Goal: Transaction & Acquisition: Obtain resource

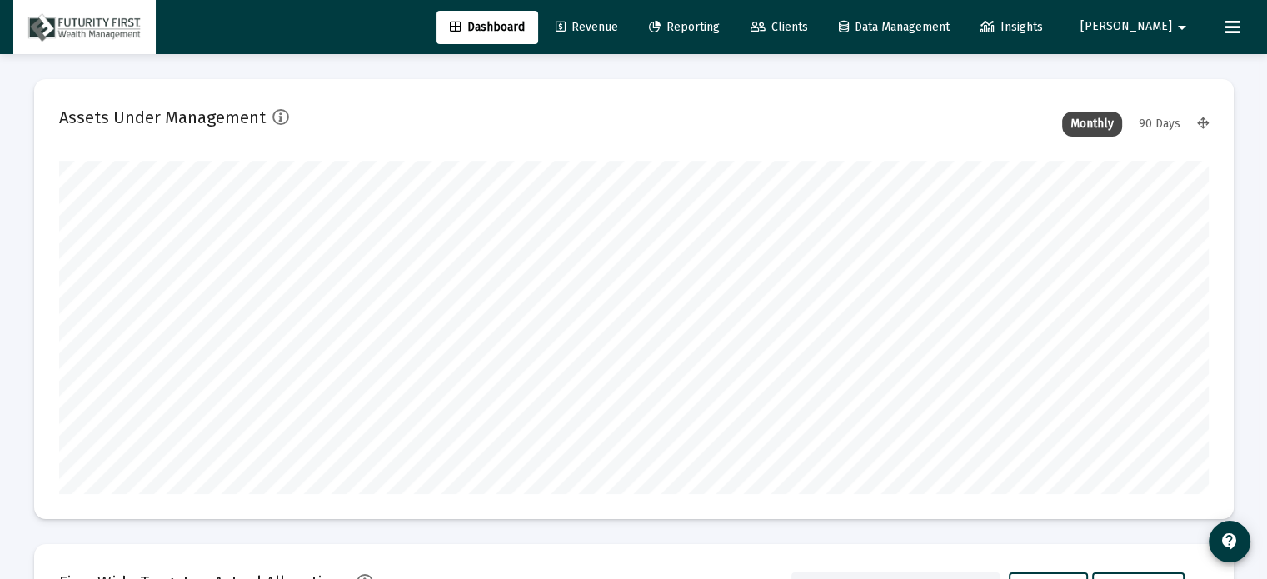
scroll to position [333, 619]
type input "[DATE]"
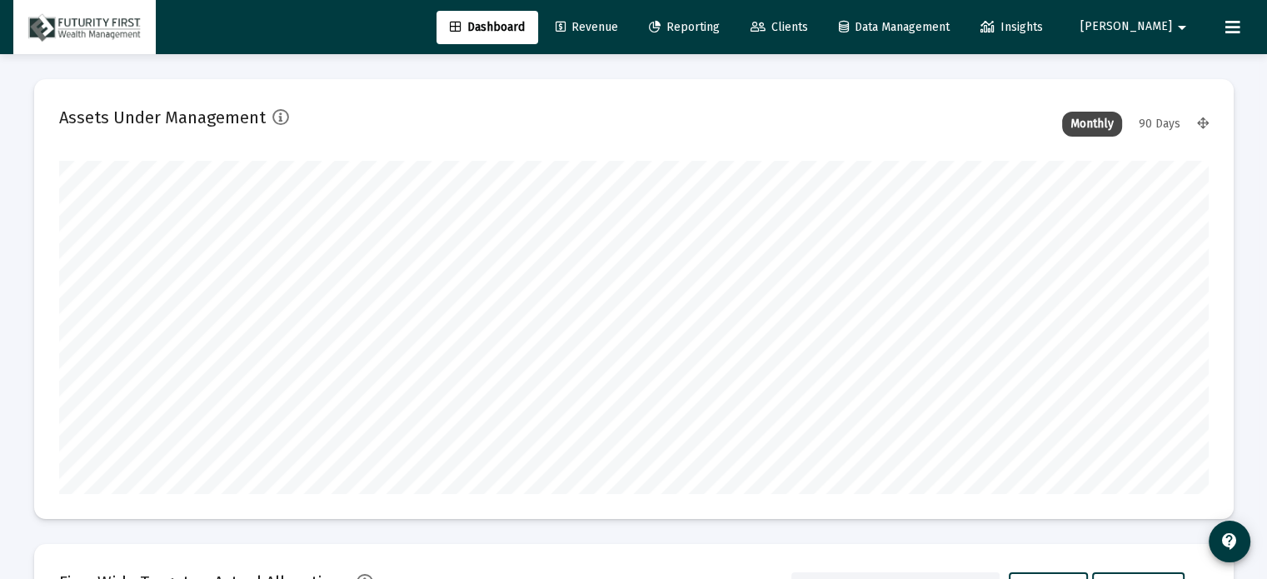
click at [808, 22] on span "Clients" at bounding box center [779, 27] width 57 height 14
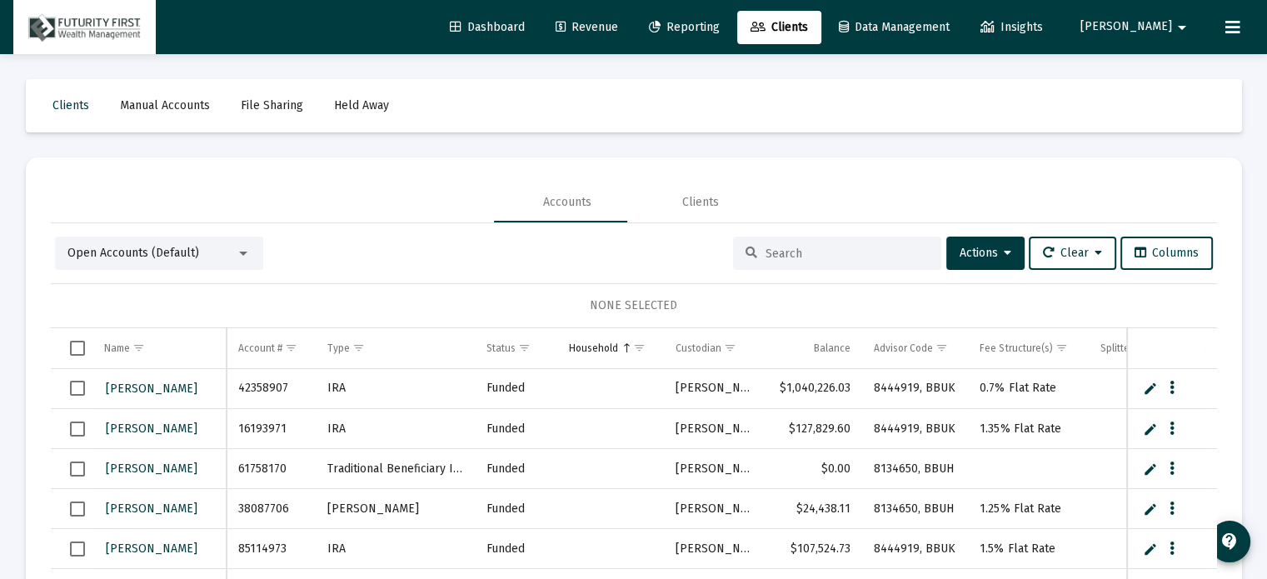
click at [802, 247] on input at bounding box center [847, 254] width 163 height 14
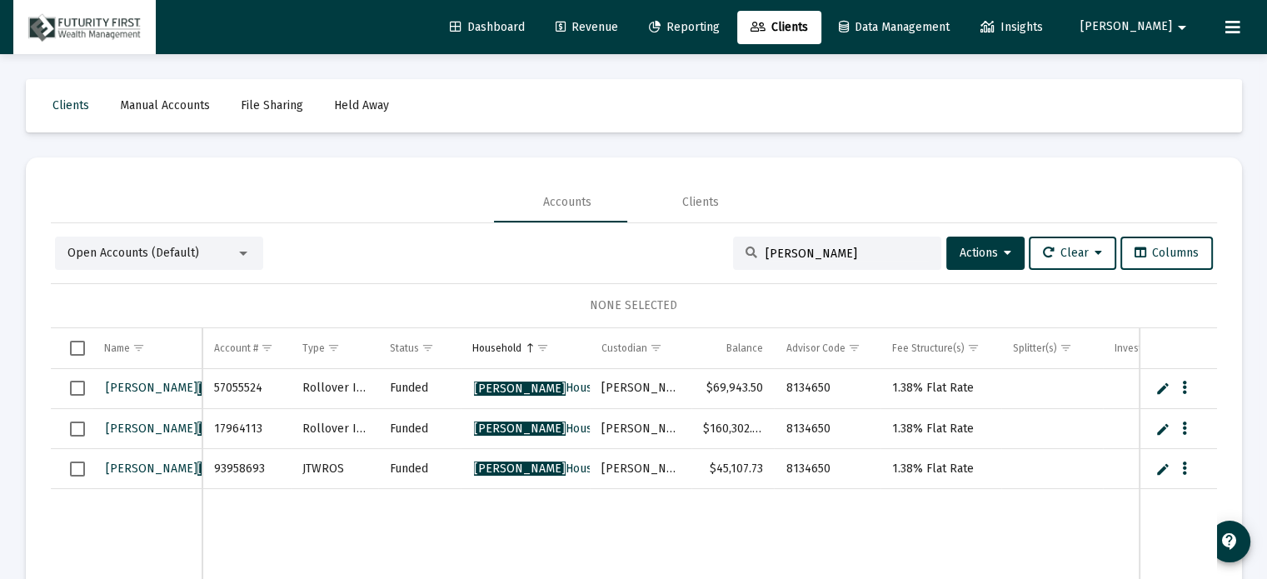
type input "[PERSON_NAME]"
click at [720, 22] on span "Reporting" at bounding box center [684, 27] width 71 height 14
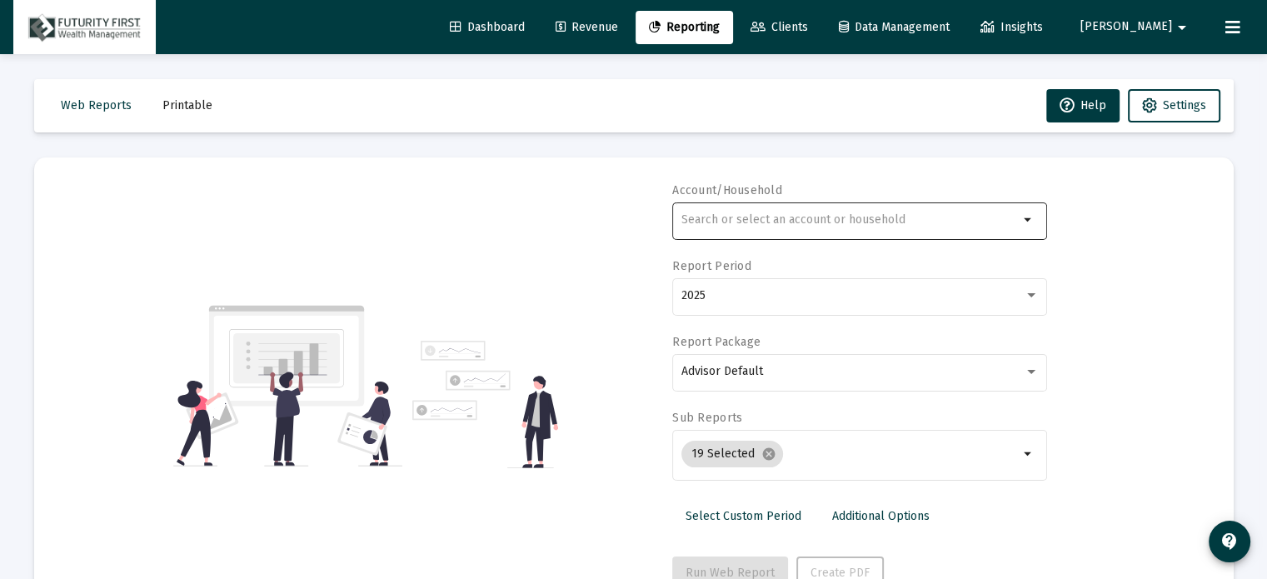
click at [837, 219] on input "text" at bounding box center [850, 219] width 337 height 13
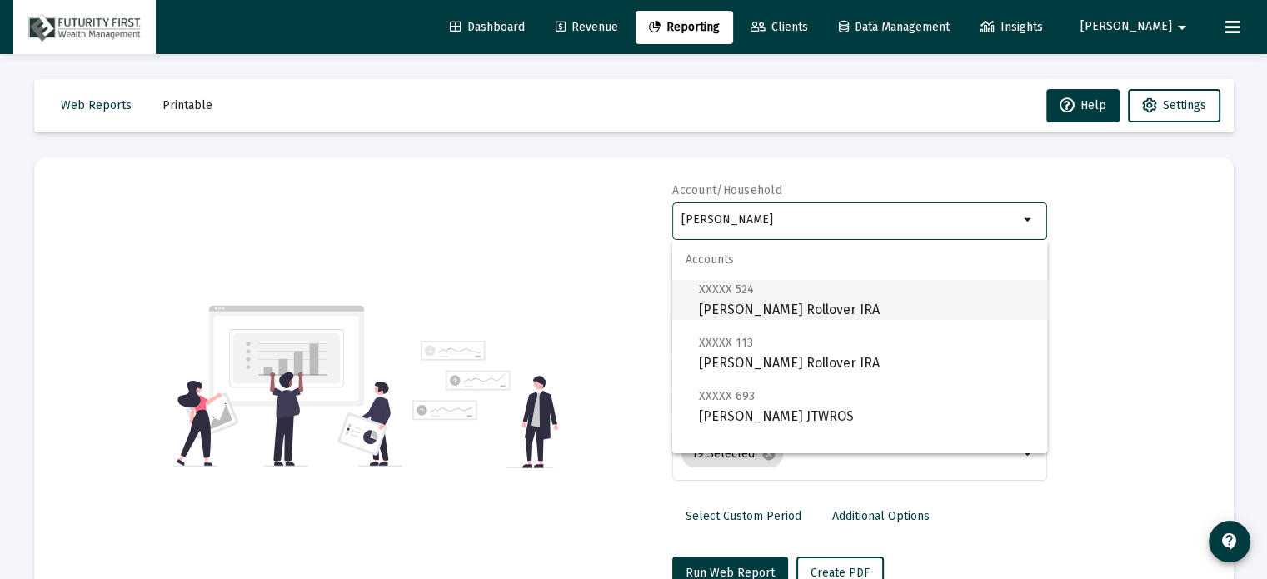
scroll to position [67, 0]
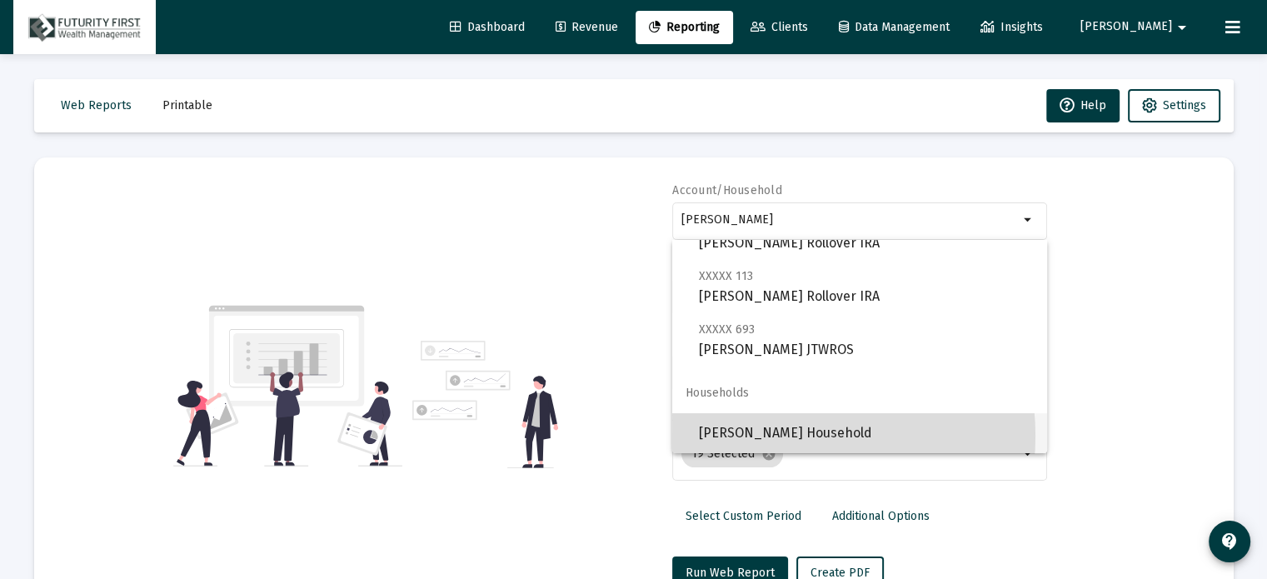
click at [772, 436] on span "[PERSON_NAME] Household" at bounding box center [866, 433] width 335 height 40
type input "[PERSON_NAME] Household"
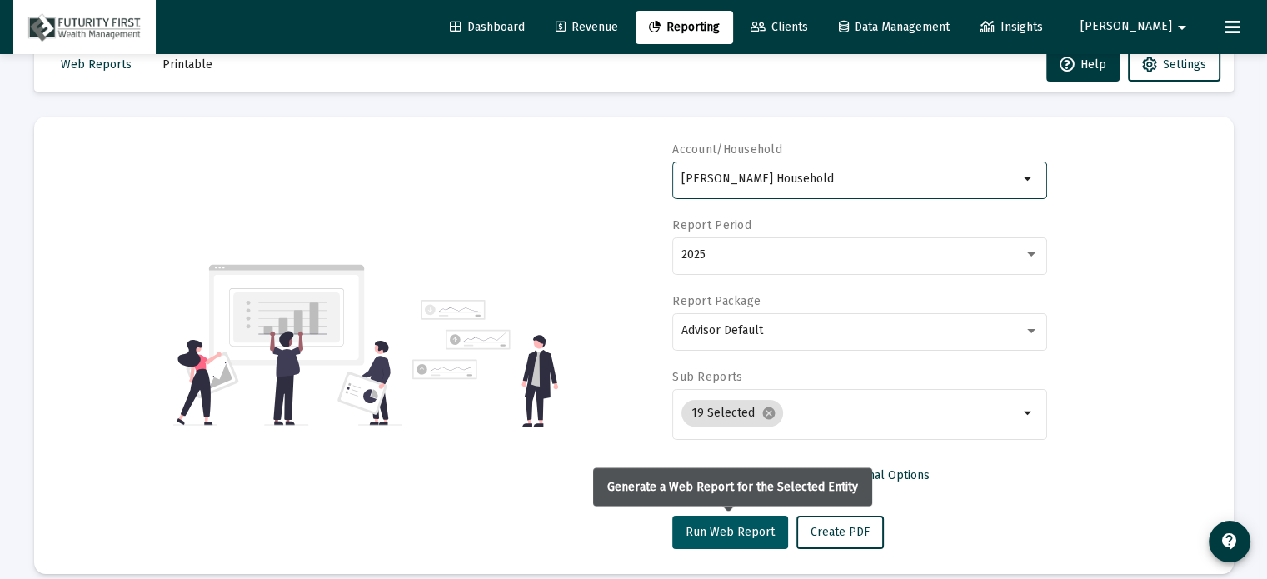
scroll to position [59, 0]
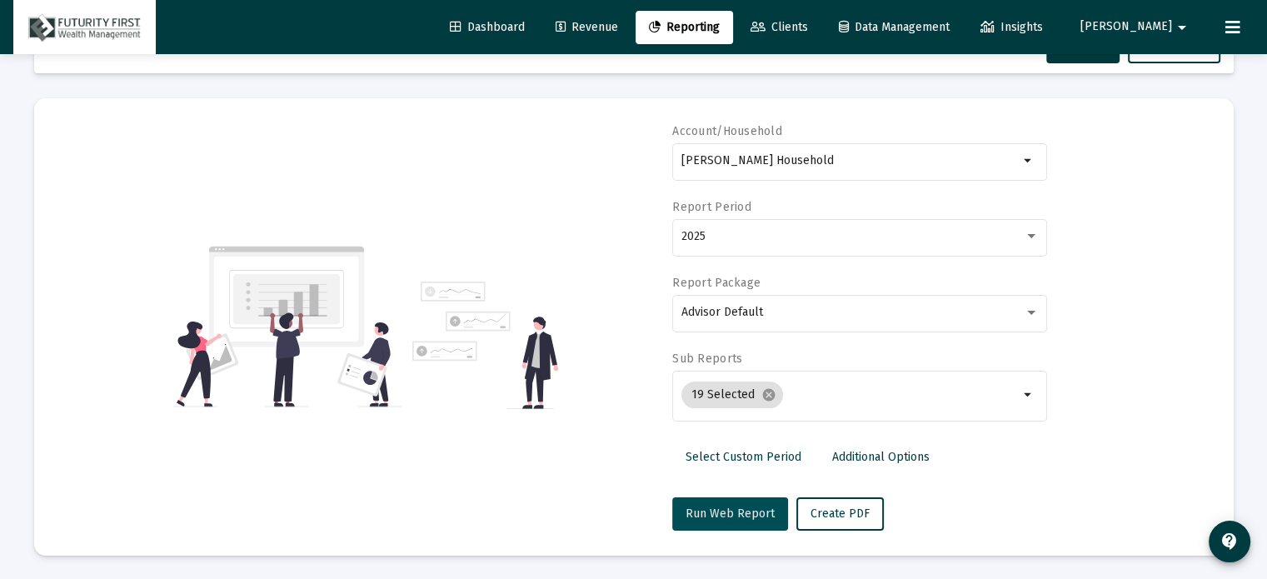
click at [740, 507] on span "Run Web Report" at bounding box center [730, 514] width 89 height 14
select select "View all"
drag, startPoint x: 844, startPoint y: 22, endPoint x: 832, endPoint y: 80, distance: 58.7
click at [808, 22] on span "Clients" at bounding box center [779, 27] width 57 height 14
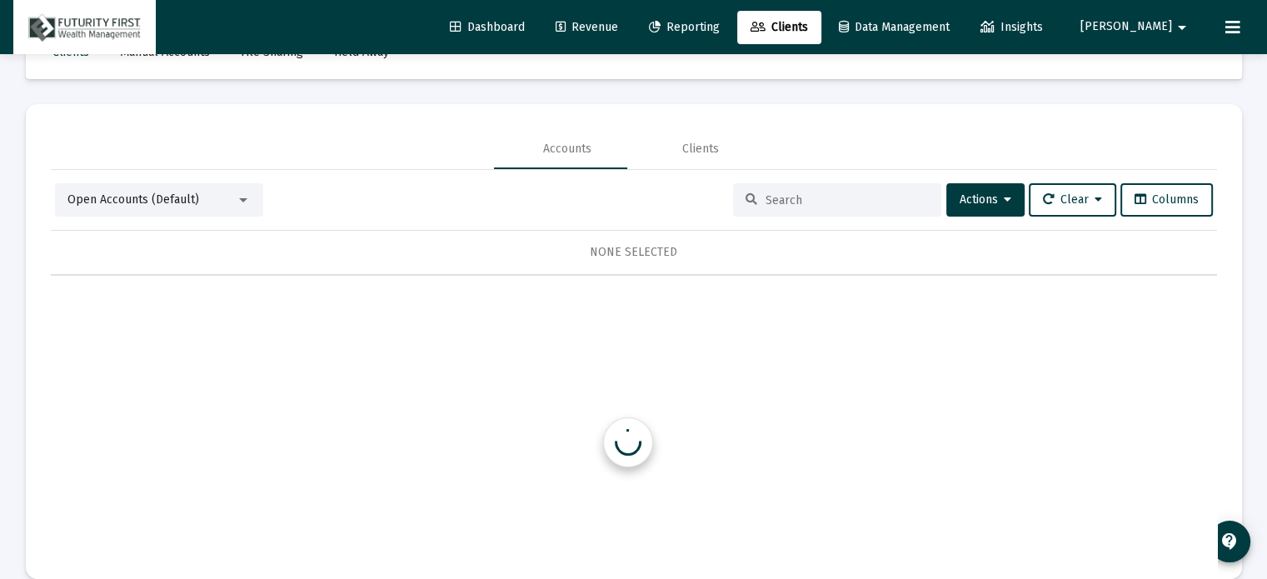
scroll to position [59, 0]
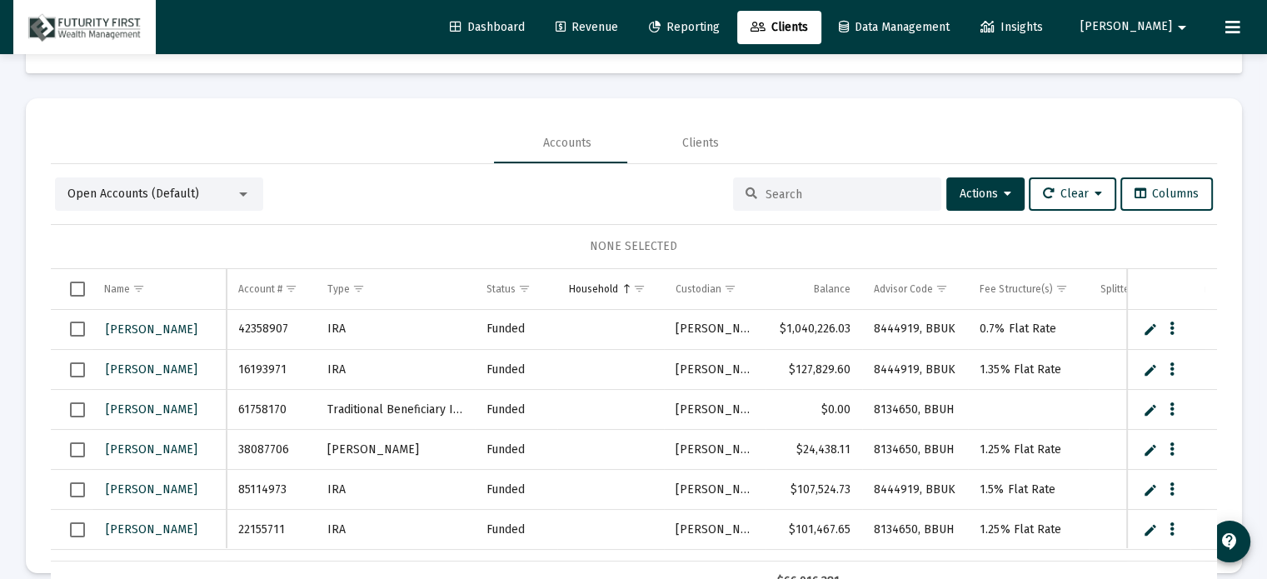
click at [777, 189] on input at bounding box center [847, 194] width 163 height 14
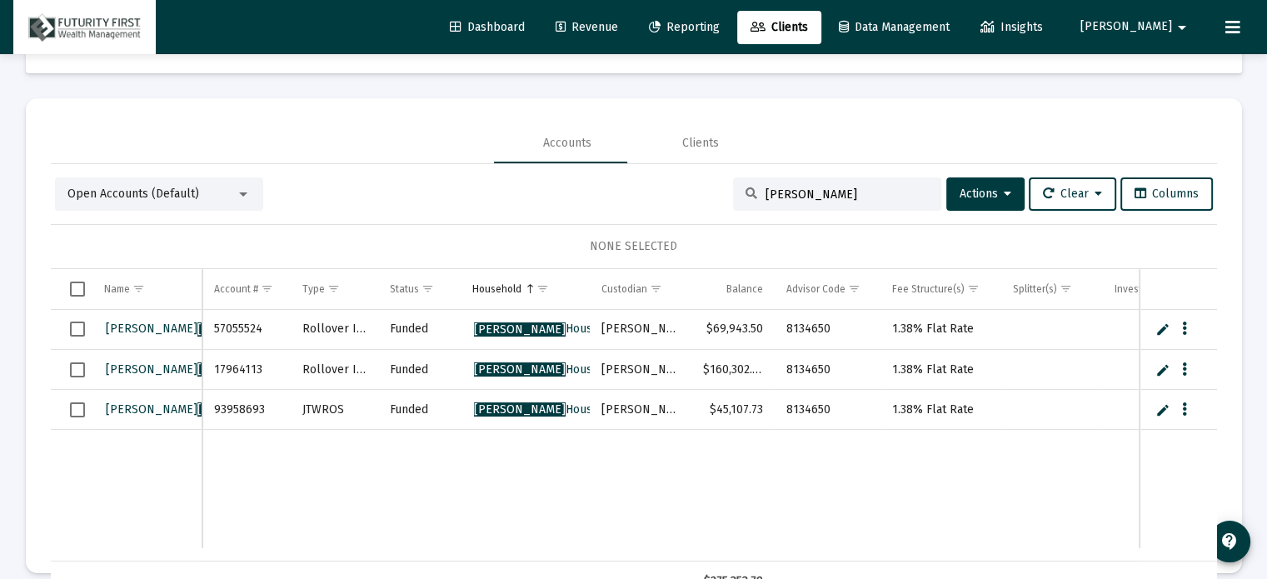
type input "[PERSON_NAME]"
click at [720, 21] on span "Reporting" at bounding box center [684, 27] width 71 height 14
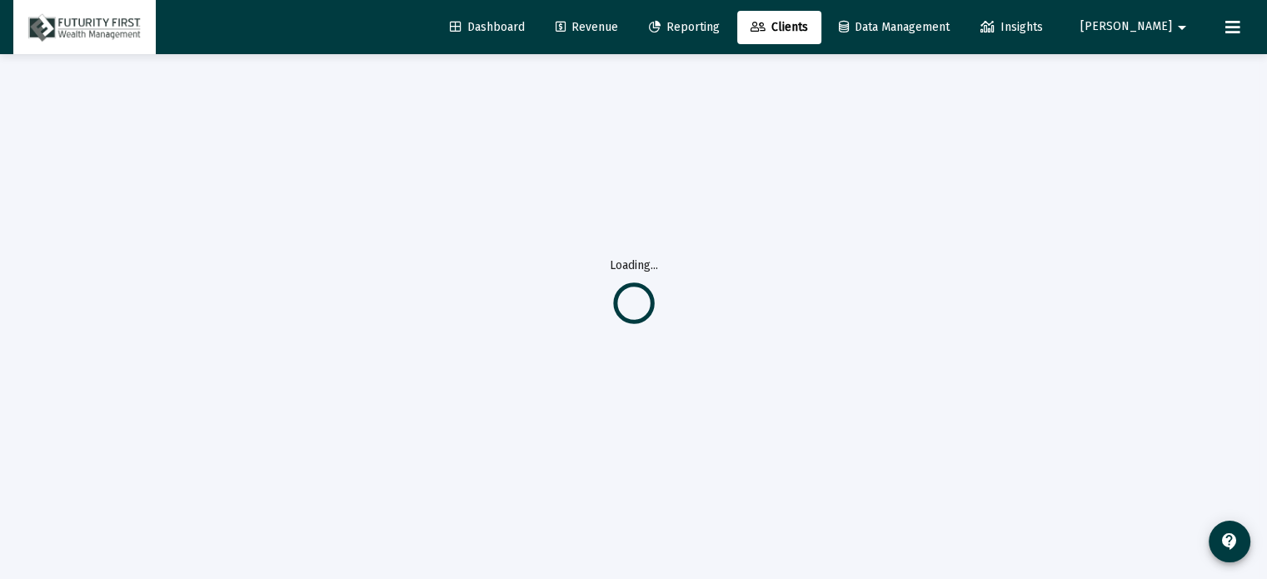
select select "View all"
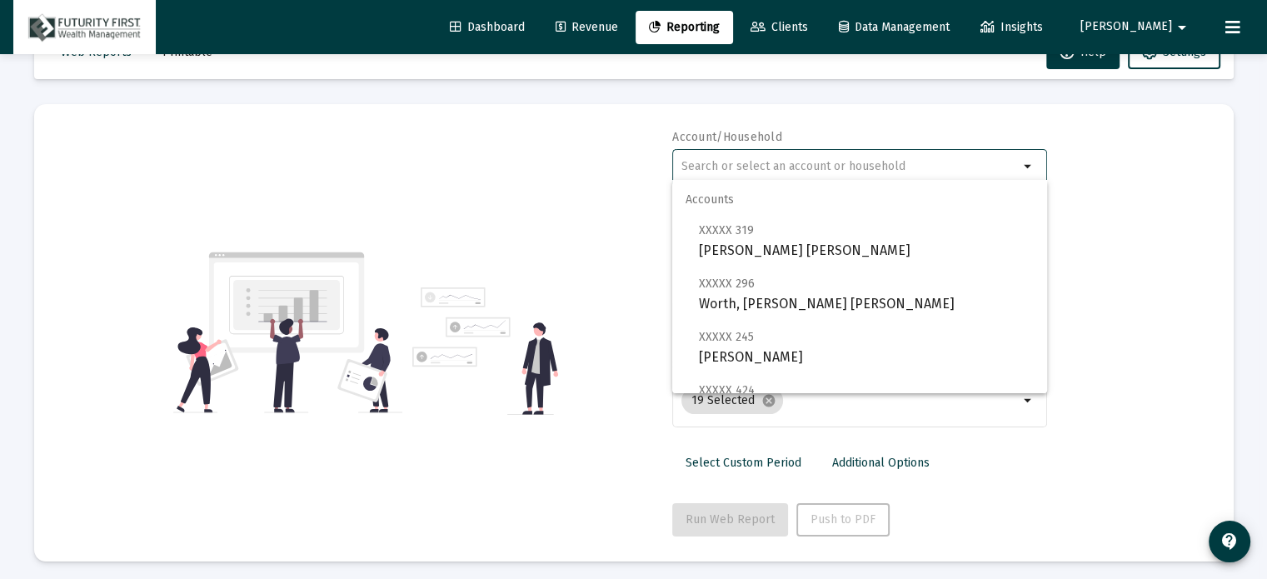
click at [820, 160] on input "text" at bounding box center [850, 166] width 337 height 13
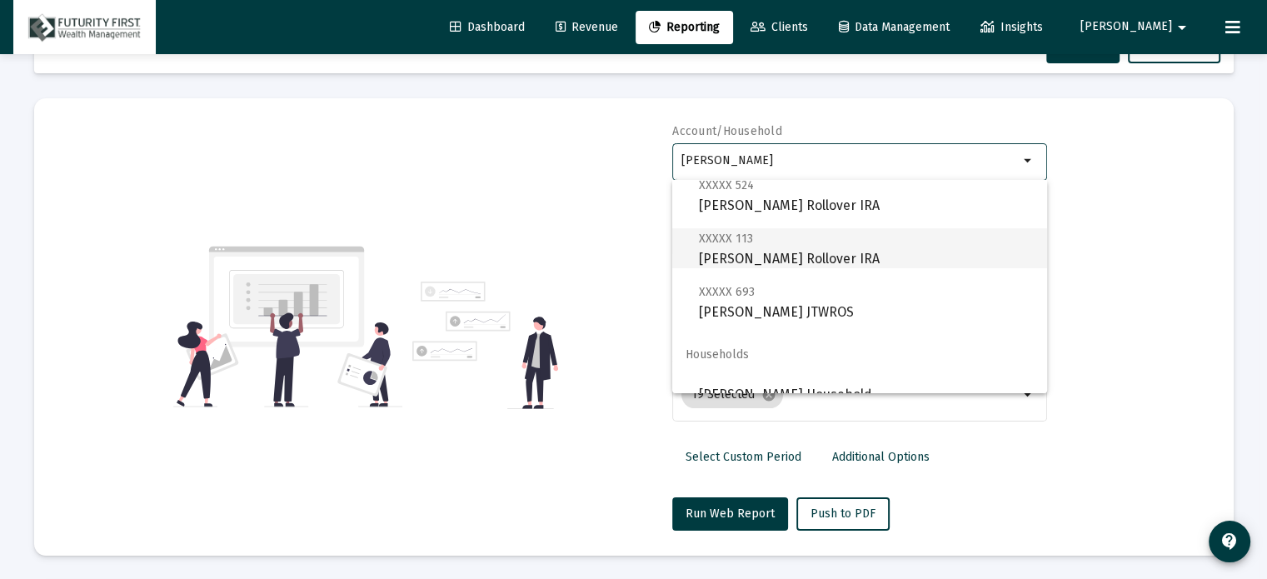
scroll to position [67, 0]
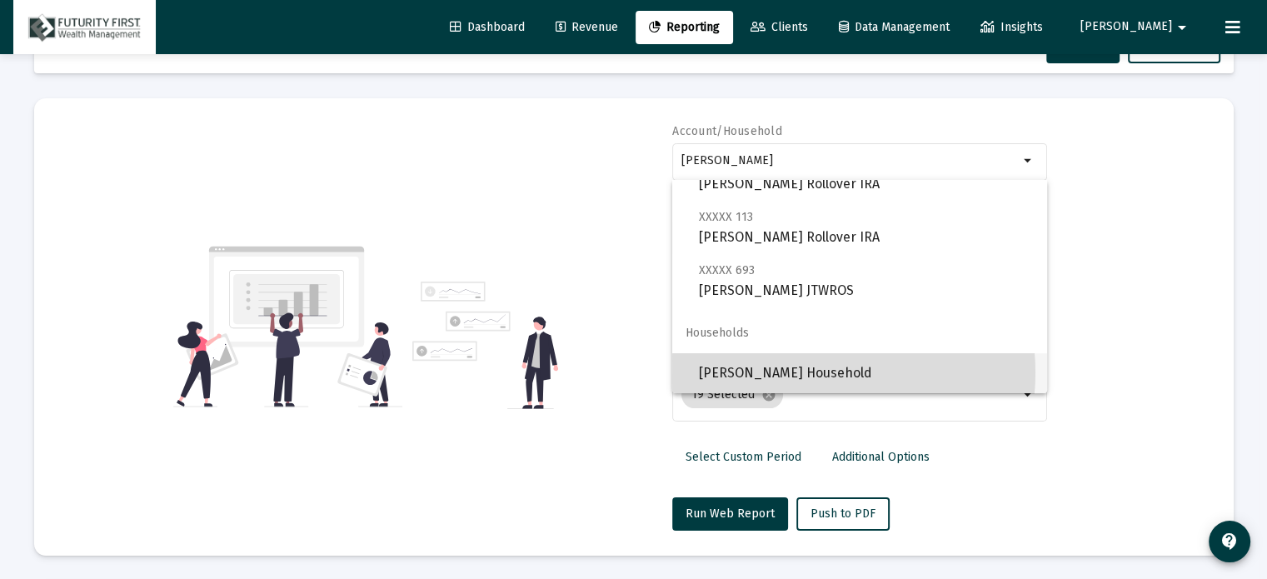
click at [794, 372] on span "[PERSON_NAME] Household" at bounding box center [866, 373] width 335 height 40
type input "[PERSON_NAME] Household"
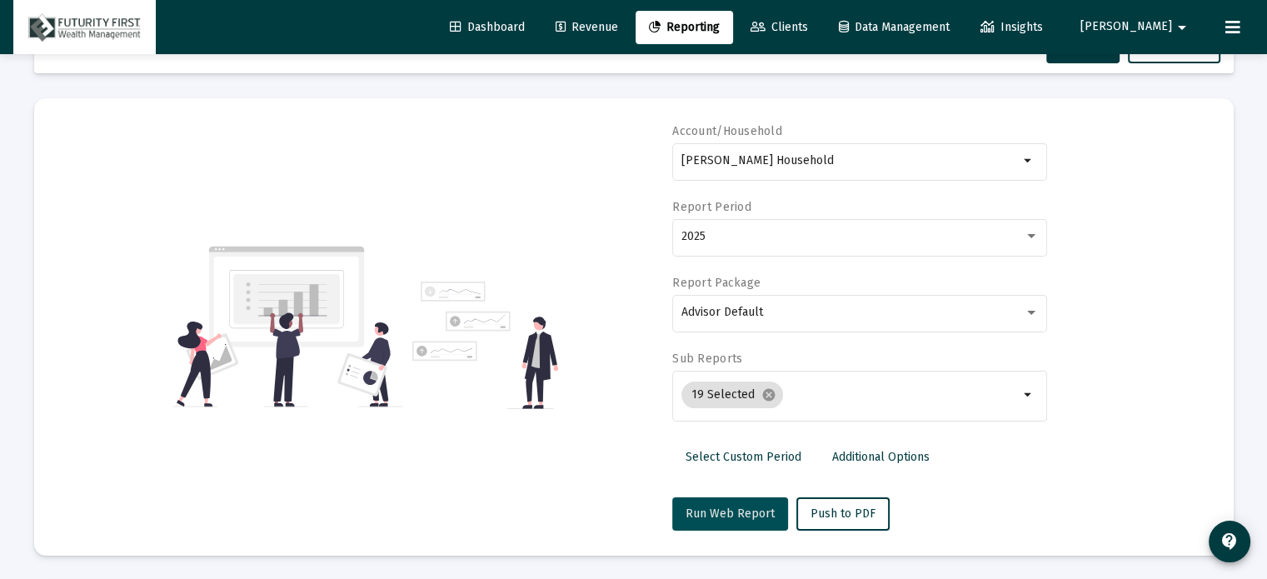
click at [737, 507] on span "Run Web Report" at bounding box center [730, 514] width 89 height 14
select select "View all"
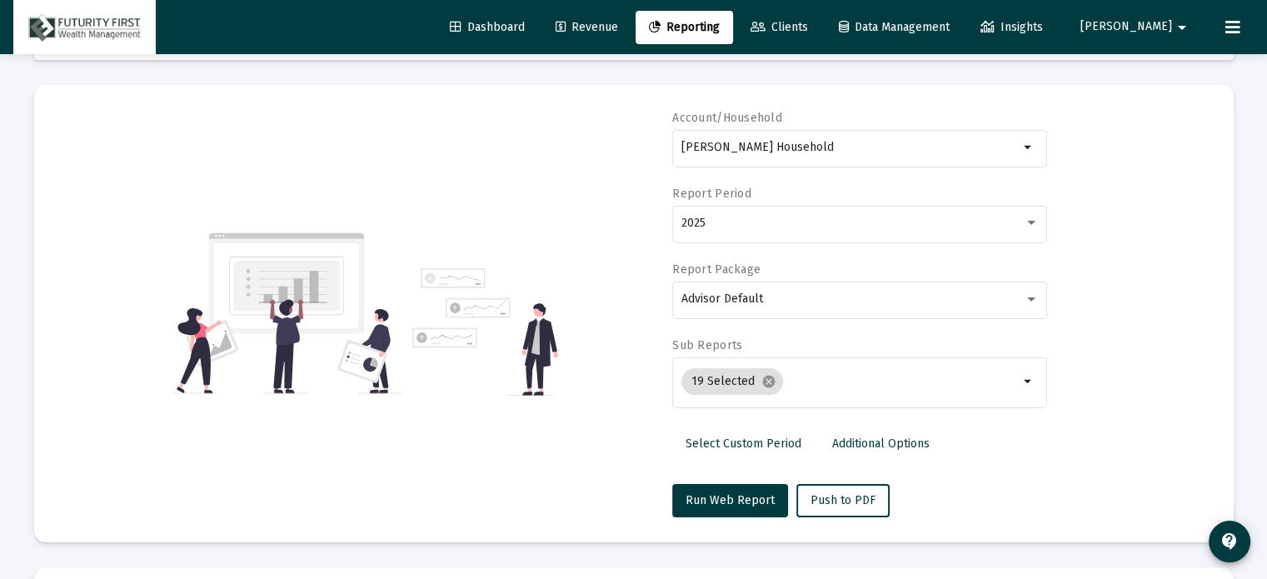
scroll to position [59, 0]
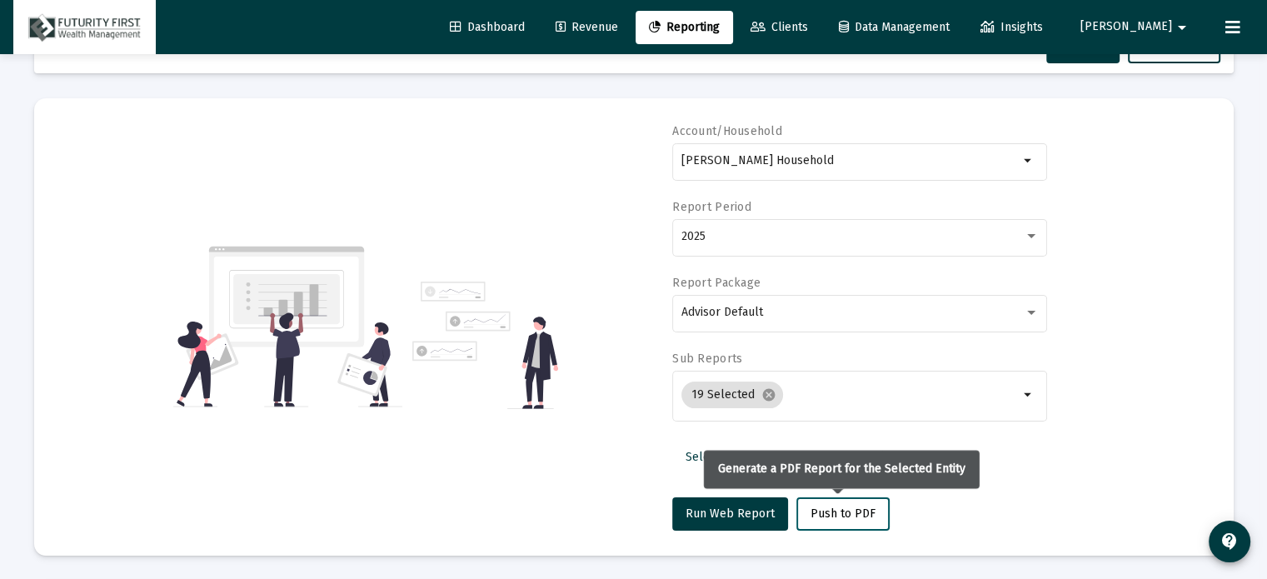
click at [838, 514] on span "Push to PDF" at bounding box center [843, 514] width 65 height 14
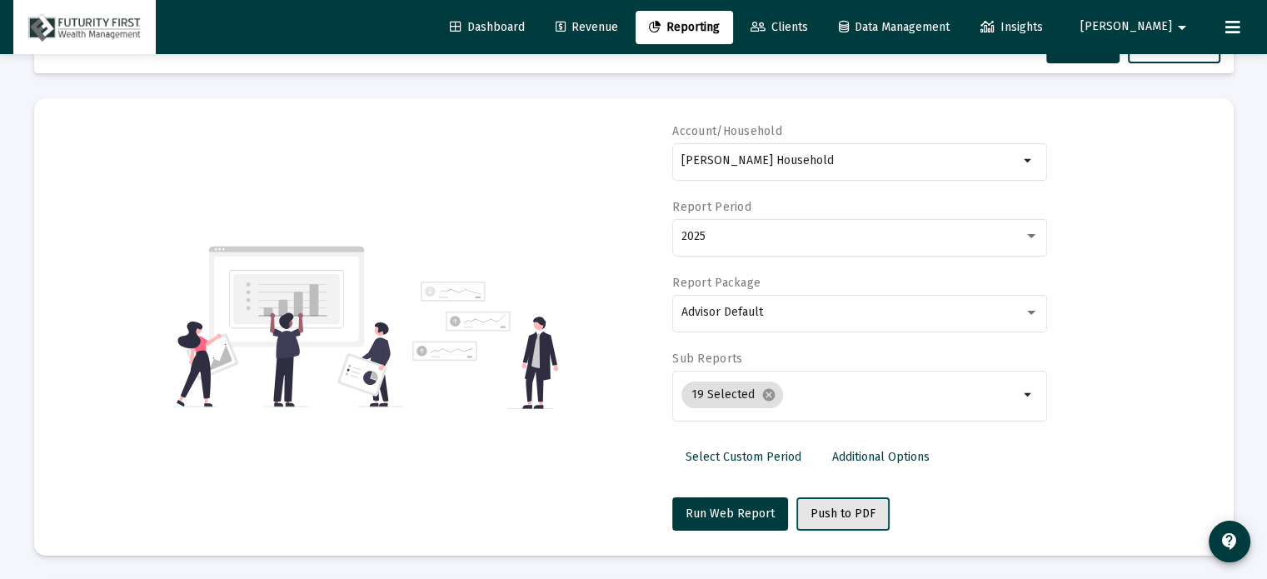
click at [839, 517] on span "Push to PDF" at bounding box center [843, 514] width 65 height 14
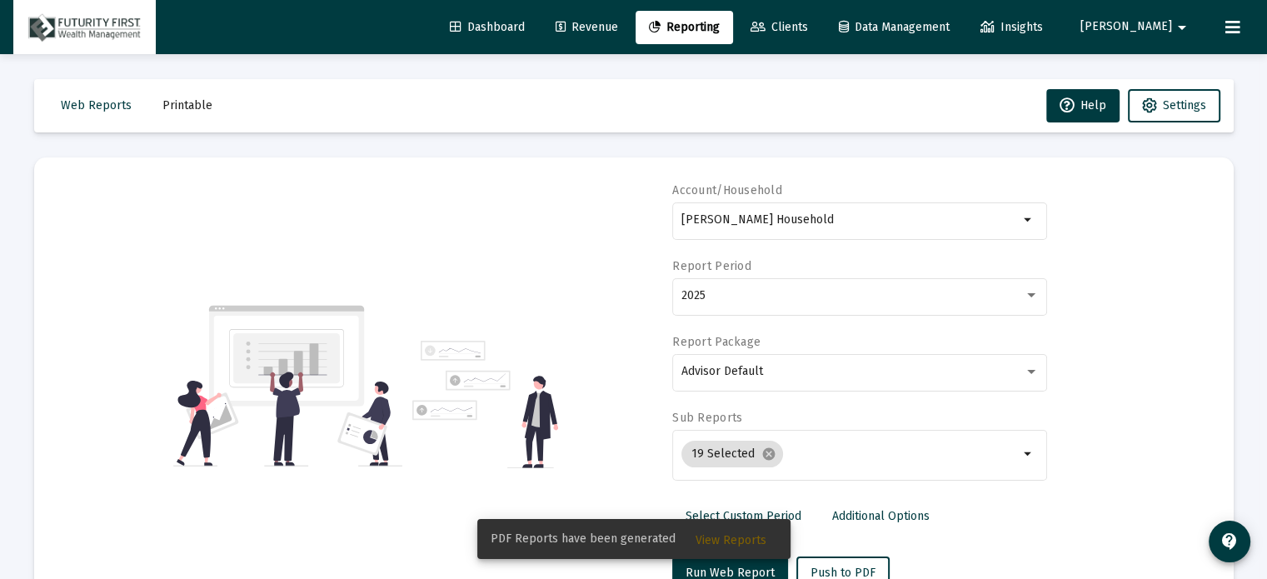
click at [733, 534] on span "View Reports" at bounding box center [731, 540] width 71 height 14
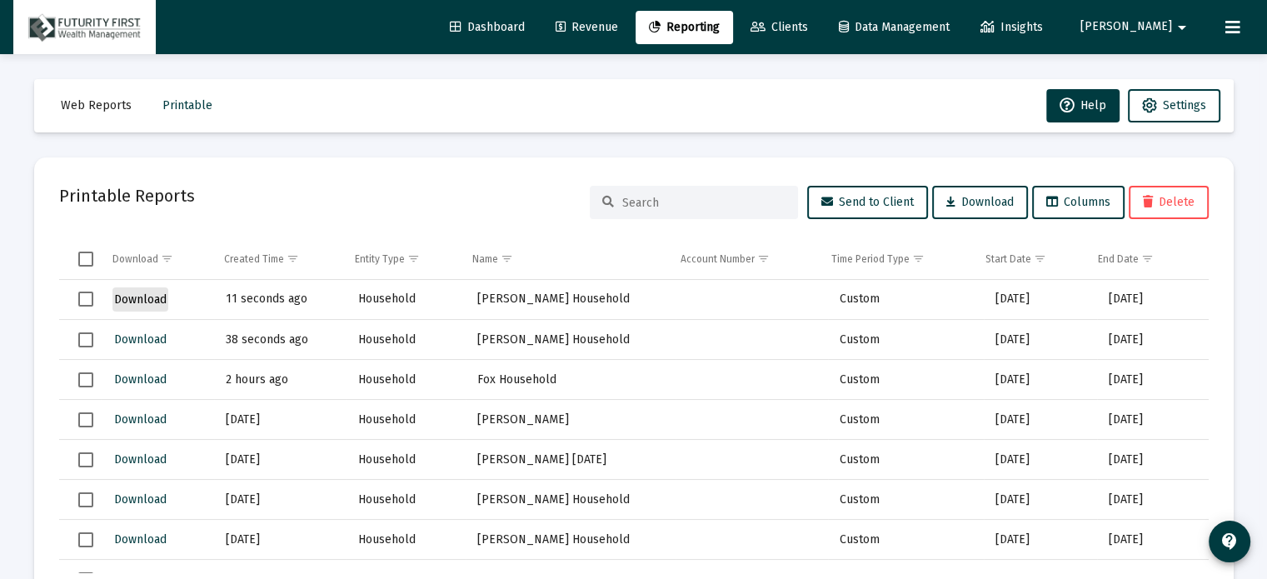
click at [142, 297] on span "Download" at bounding box center [140, 299] width 52 height 14
